Goal: Check status: Check status

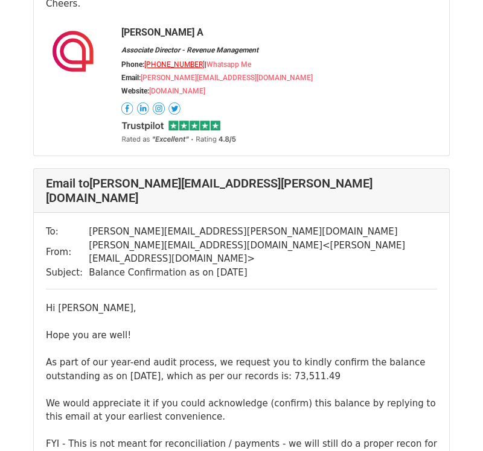
scroll to position [385, 0]
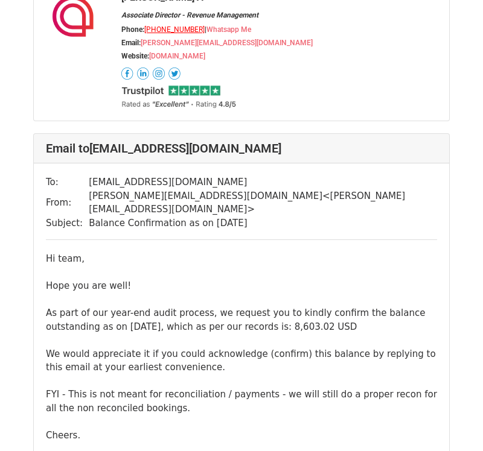
scroll to position [2444, 0]
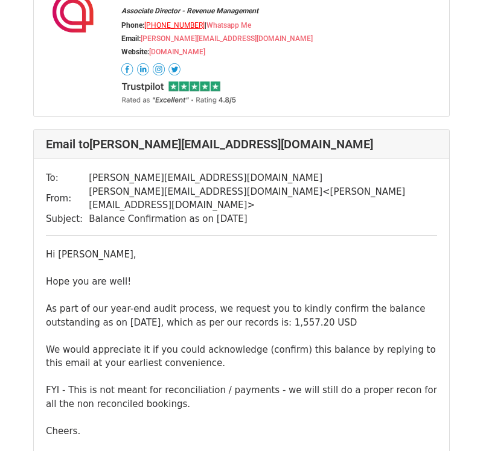
scroll to position [10339, 0]
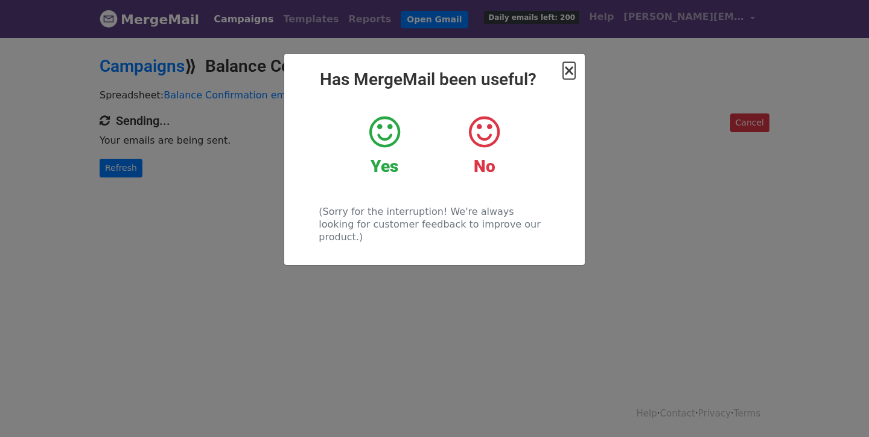
click at [571, 71] on span "×" at bounding box center [569, 70] width 12 height 17
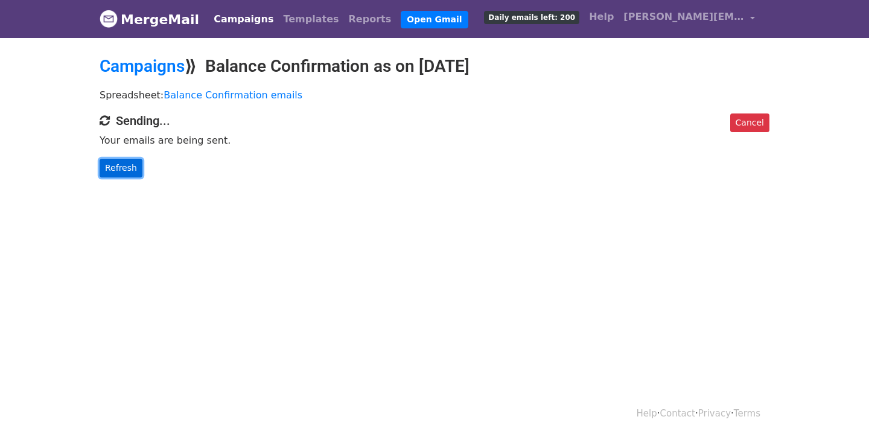
click at [121, 168] on link "Refresh" at bounding box center [121, 168] width 43 height 19
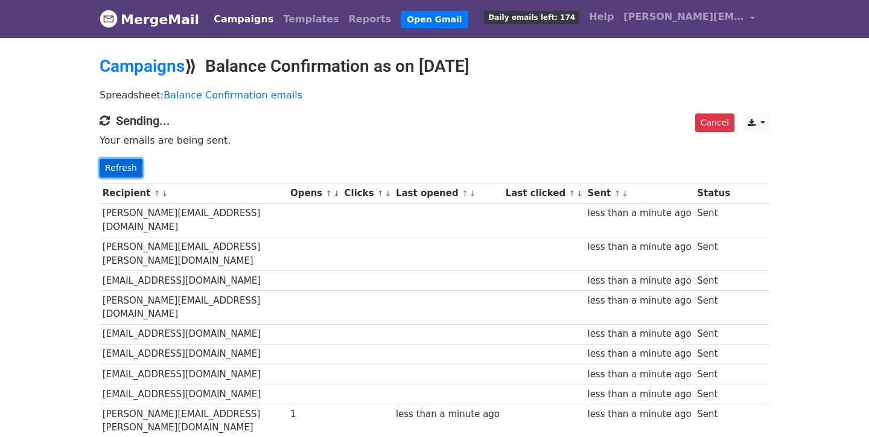
click at [131, 162] on link "Refresh" at bounding box center [121, 168] width 43 height 19
